Goal: Information Seeking & Learning: Learn about a topic

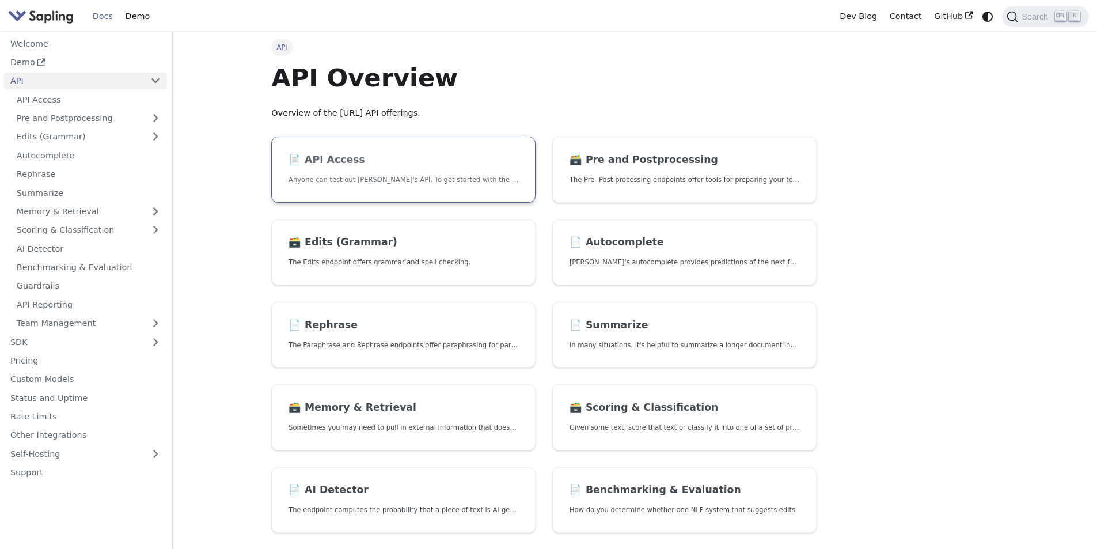
click at [348, 172] on link "📄️ API Access Anyone can test out [PERSON_NAME]'s API. To get started with the …" at bounding box center [403, 169] width 264 height 66
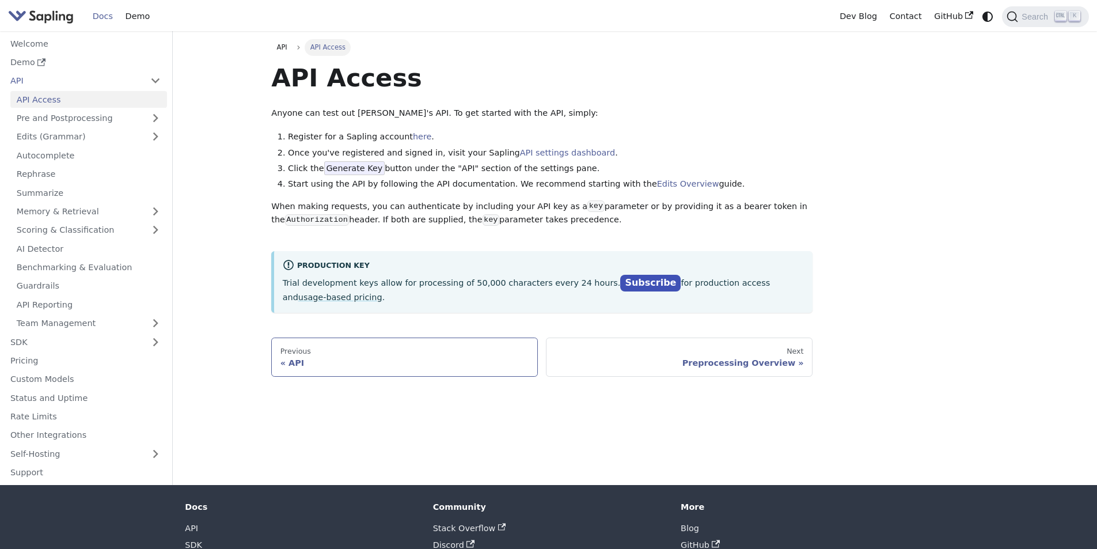
click at [359, 358] on link "Previous API" at bounding box center [404, 356] width 267 height 39
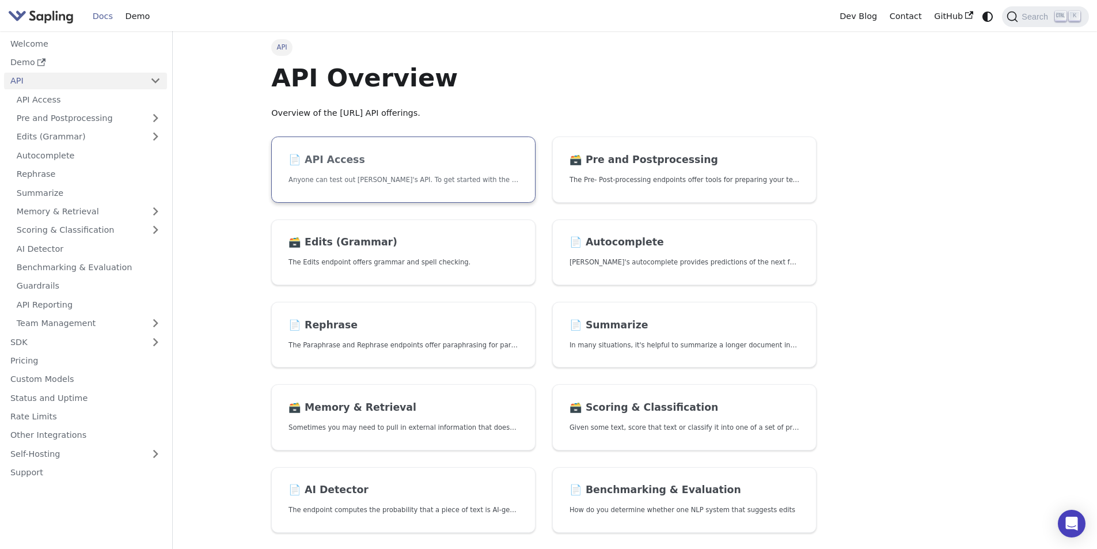
click at [317, 169] on link "📄️ API Access Anyone can test out Sapling's API. To get started with the API, s…" at bounding box center [403, 169] width 264 height 66
